Goal: Information Seeking & Learning: Learn about a topic

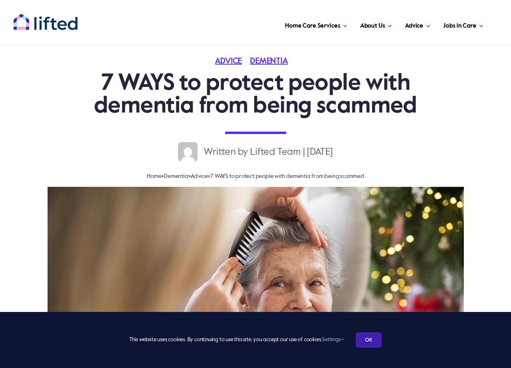
click at [367, 341] on link "OK" at bounding box center [369, 340] width 26 height 15
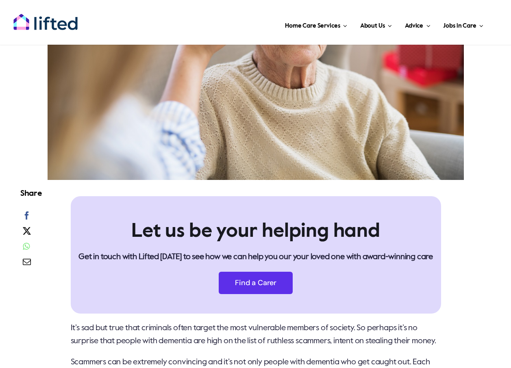
scroll to position [447, 0]
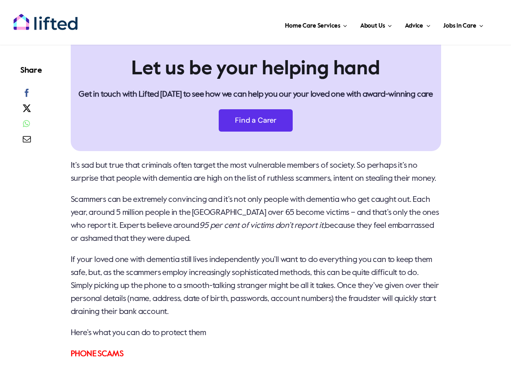
drag, startPoint x: 169, startPoint y: 209, endPoint x: 167, endPoint y: 201, distance: 7.9
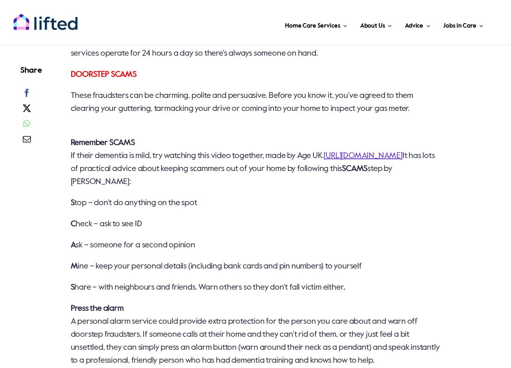
scroll to position [1179, 0]
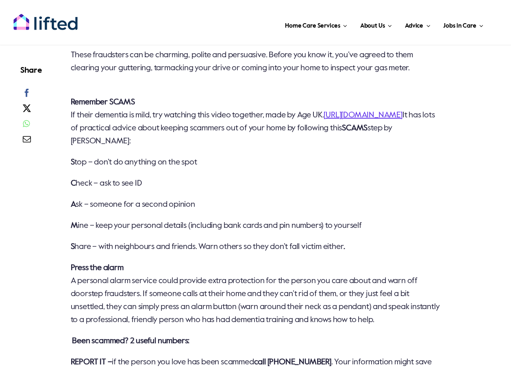
click at [359, 233] on p "M ine – keep your personal details (including bank cards and pin numbers) to yo…" at bounding box center [256, 226] width 370 height 13
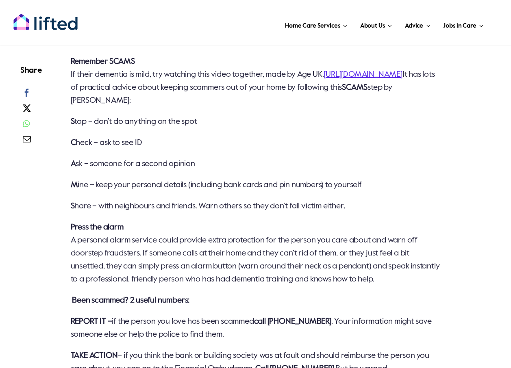
scroll to position [1260, 0]
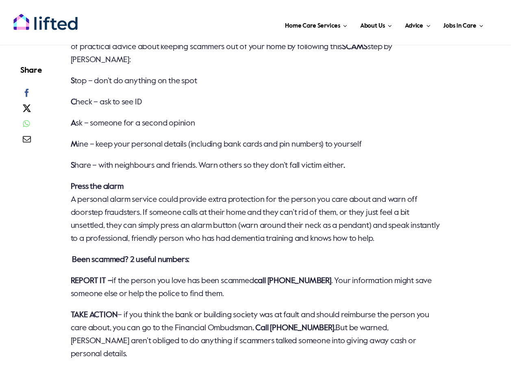
click at [90, 109] on p "C heck – ask to see ID" at bounding box center [256, 102] width 370 height 13
click at [334, 151] on p "M ine – keep your personal details (including bank cards and pin numbers) to yo…" at bounding box center [256, 144] width 370 height 13
click at [278, 151] on p "M ine – keep your personal details (including bank cards and pin numbers) to yo…" at bounding box center [256, 144] width 370 height 13
click at [157, 211] on p "Press the alarm A personal alarm service could provide extra protection for the…" at bounding box center [256, 212] width 370 height 65
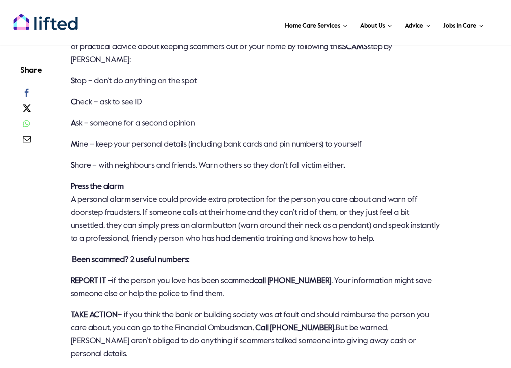
click at [165, 226] on p "Press the alarm A personal alarm service could provide extra protection for the…" at bounding box center [256, 212] width 370 height 65
click at [355, 219] on p "Press the alarm A personal alarm service could provide extra protection for the…" at bounding box center [256, 212] width 370 height 65
click at [350, 235] on p "Press the alarm A personal alarm service could provide extra protection for the…" at bounding box center [256, 212] width 370 height 65
click at [327, 172] on p "S hare – with neighbours and friends. Warn others so they don’t fall victim eit…" at bounding box center [256, 165] width 370 height 13
